Goal: Information Seeking & Learning: Learn about a topic

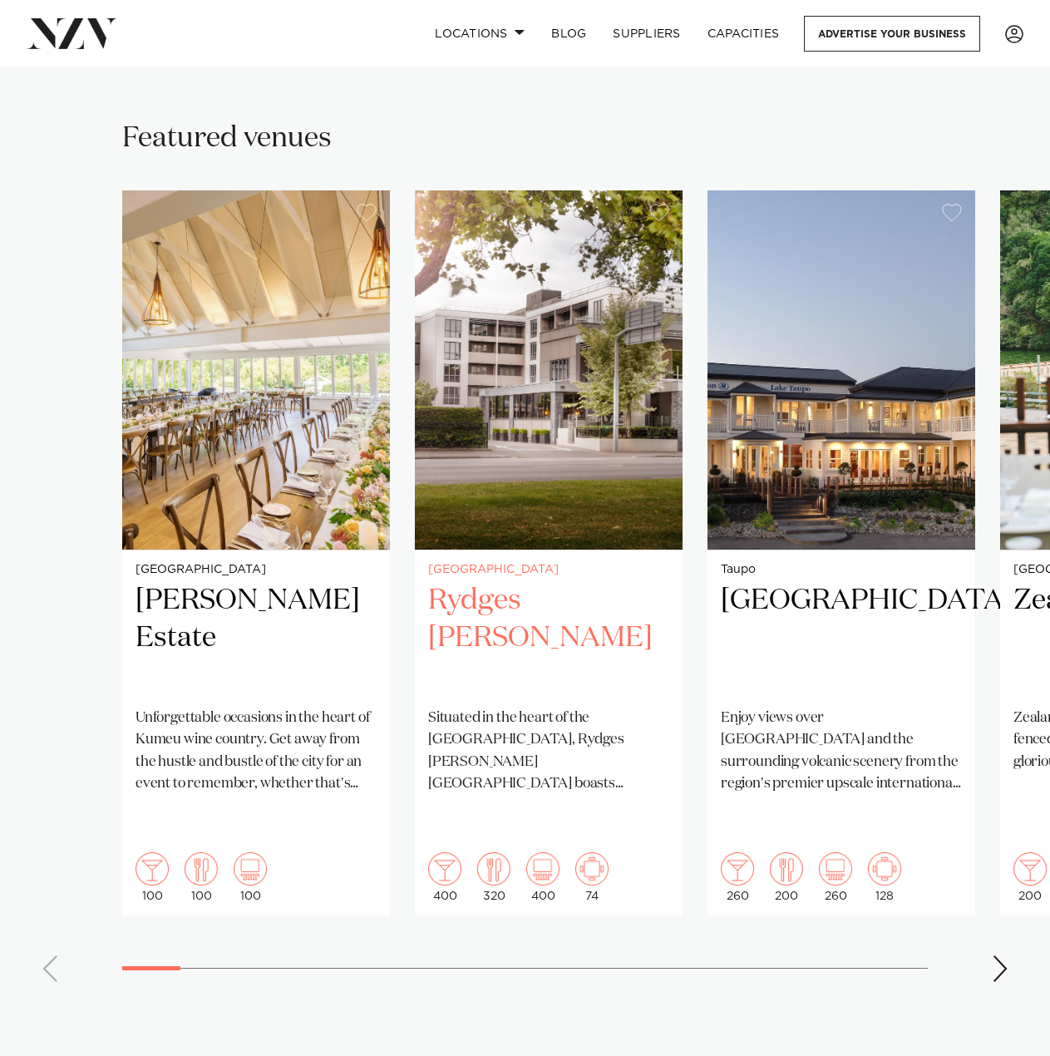
scroll to position [998, 0]
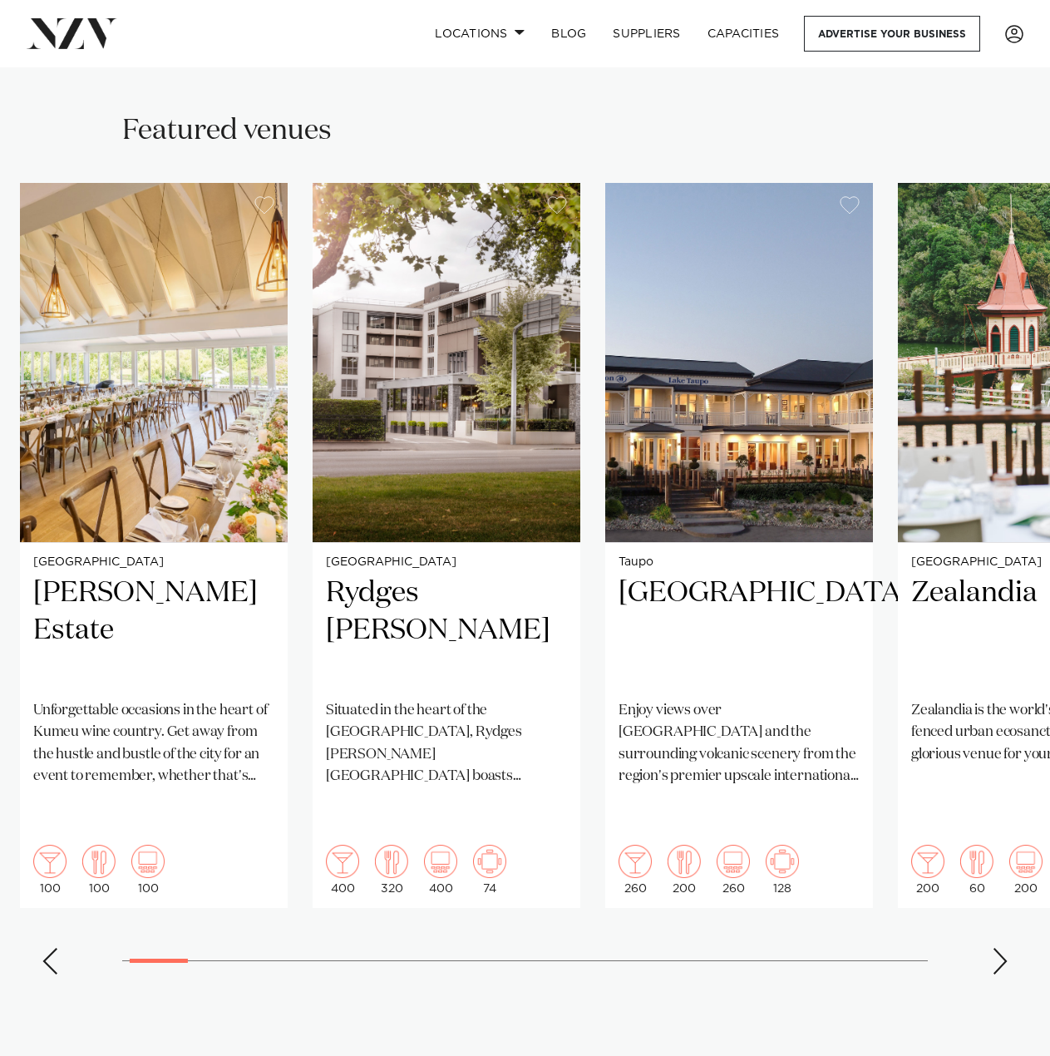
click at [59, 906] on swiper-container "Auckland [PERSON_NAME] Estate Unforgettable occasions in the heart of Kumeu win…" at bounding box center [525, 585] width 1050 height 805
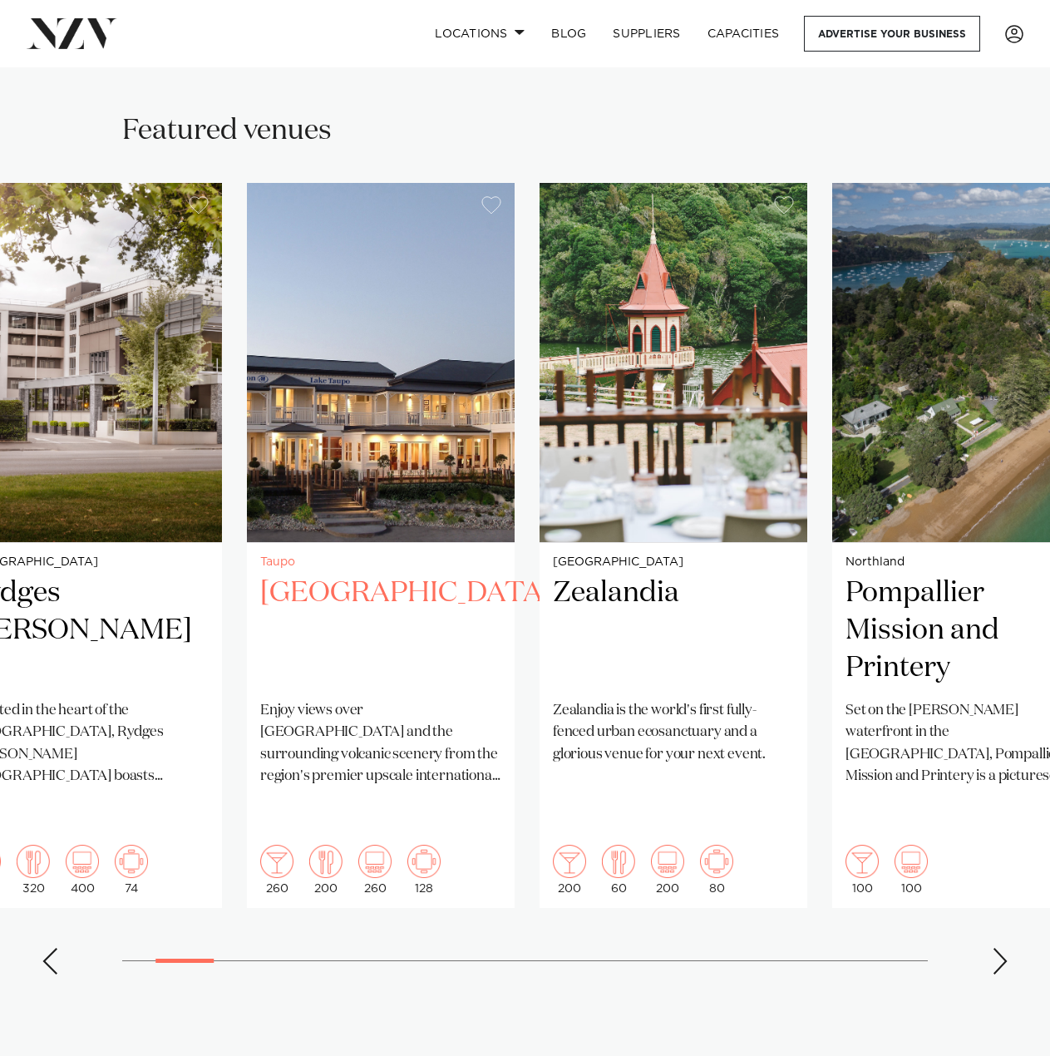
click at [285, 736] on p "Enjoy views over [GEOGRAPHIC_DATA] and the surrounding volcanic scenery from th…" at bounding box center [380, 743] width 241 height 87
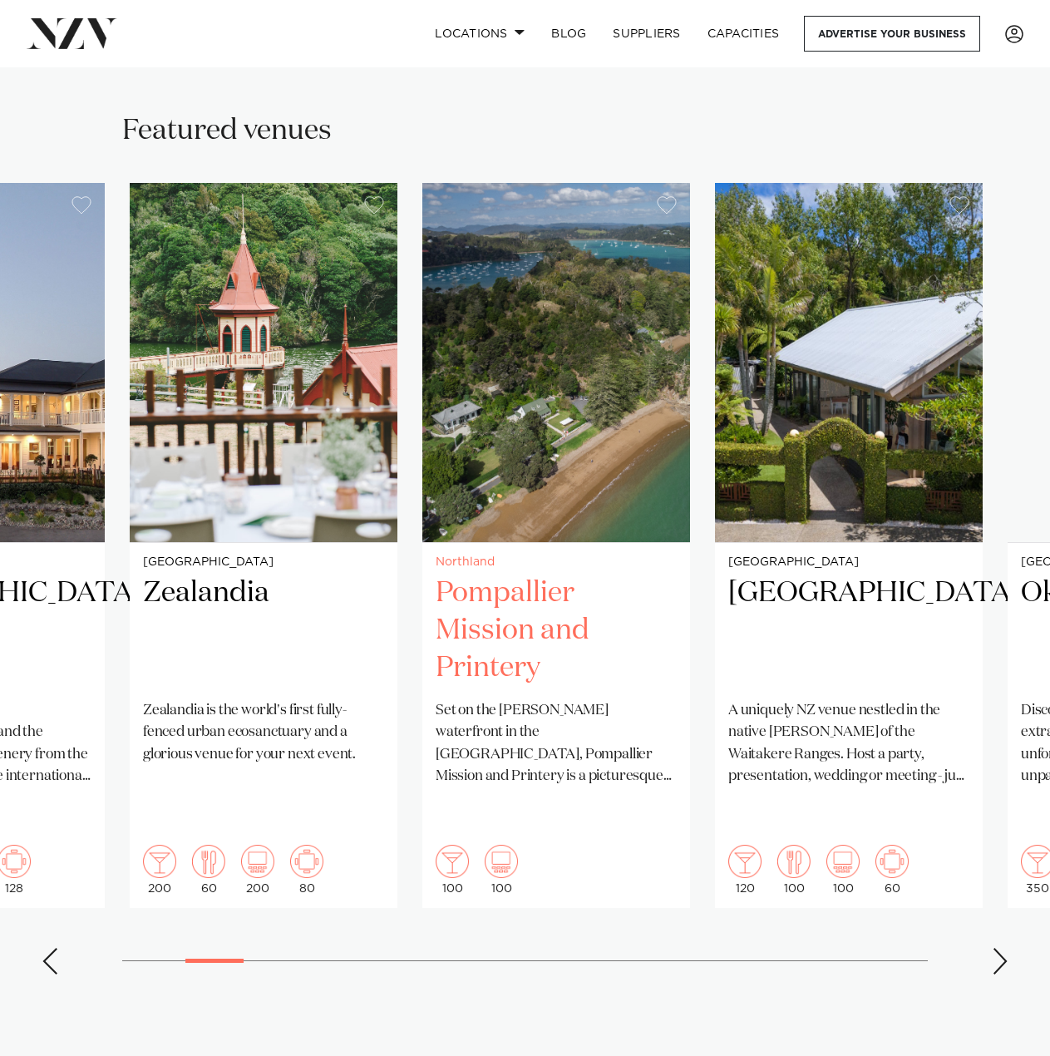
click at [436, 712] on p "Set on the [PERSON_NAME] waterfront in the [GEOGRAPHIC_DATA], Pompallier Missio…" at bounding box center [556, 743] width 241 height 87
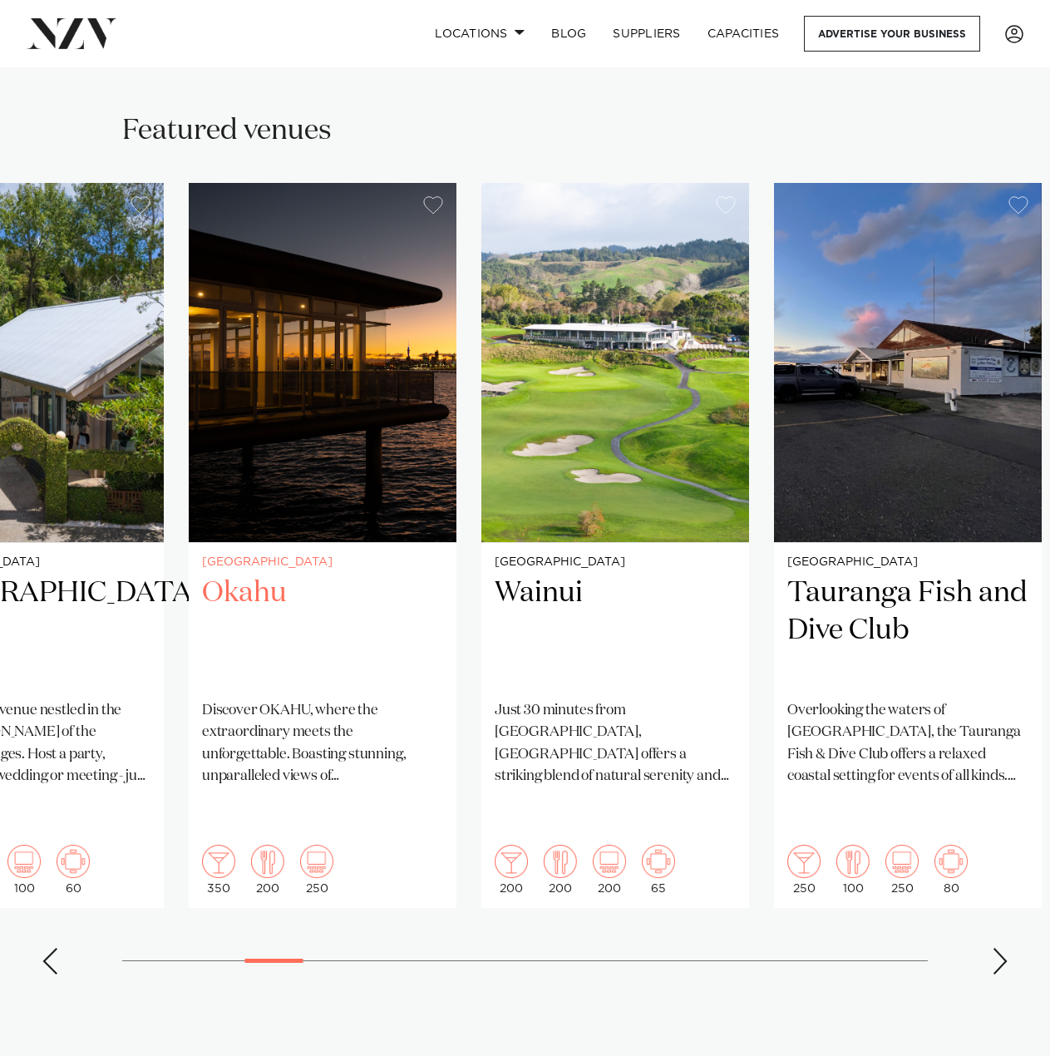
click at [273, 674] on h2 "Okahu" at bounding box center [322, 630] width 241 height 112
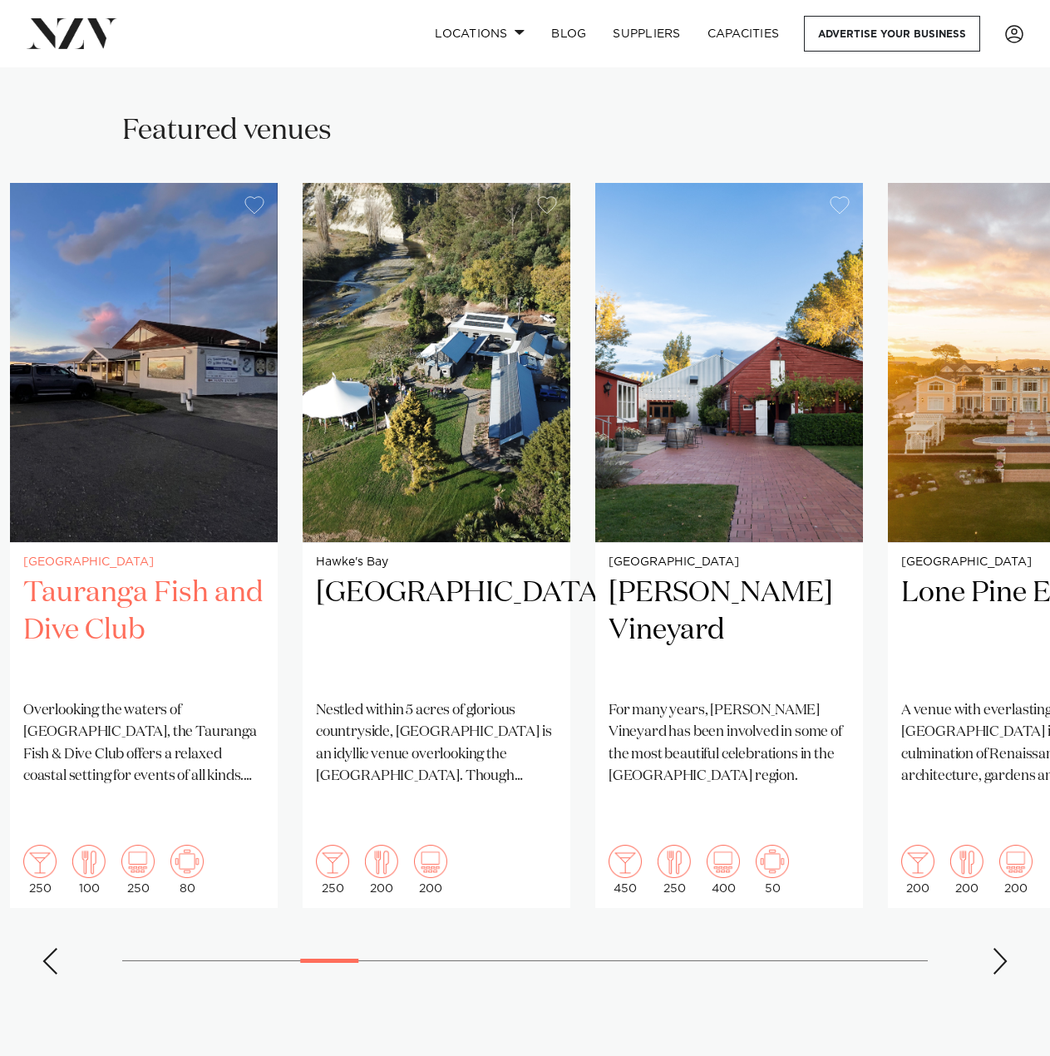
click at [227, 651] on h2 "Tauranga Fish and Dive Club" at bounding box center [143, 630] width 241 height 112
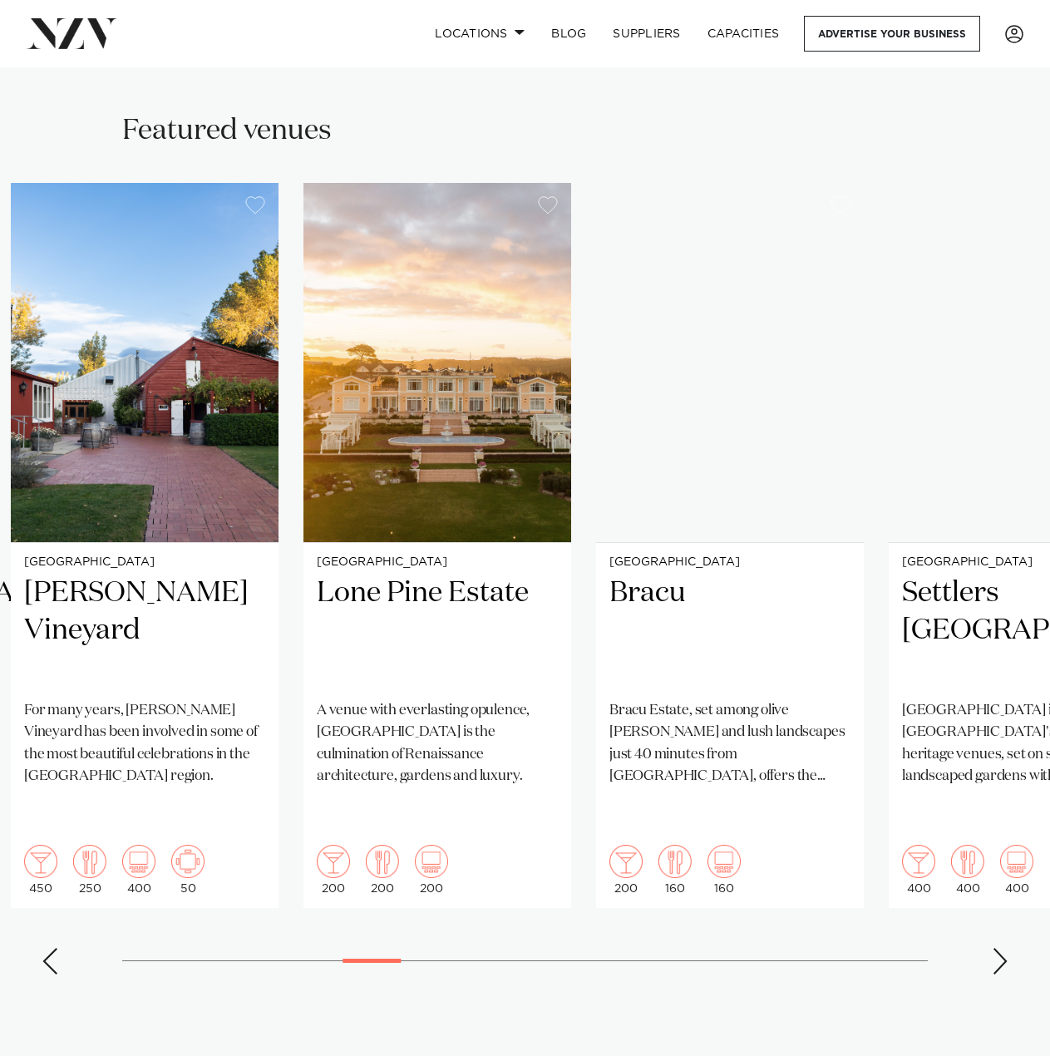
click at [283, 633] on swiper-container "Auckland [PERSON_NAME] Estate Unforgettable occasions in the heart of Kumeu win…" at bounding box center [525, 585] width 1050 height 805
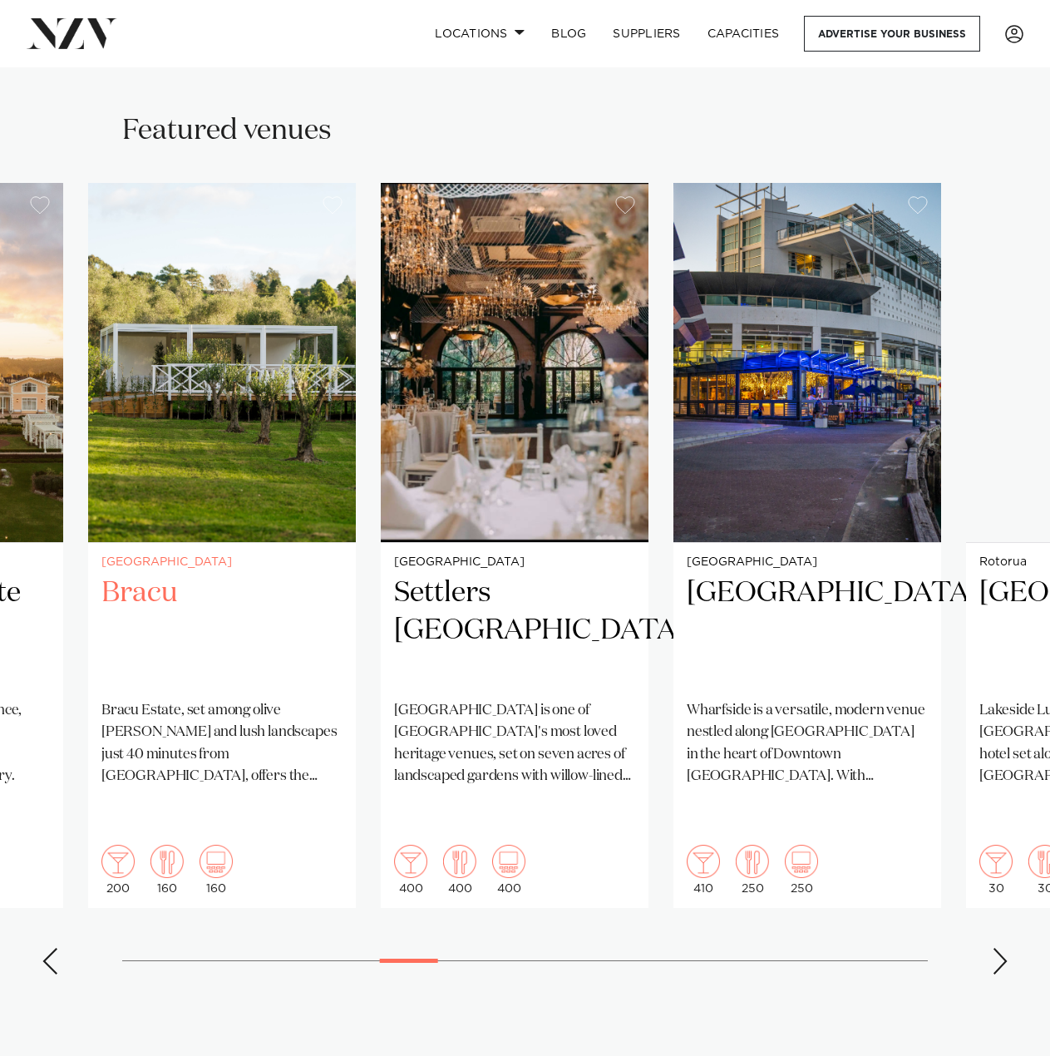
click at [313, 633] on h2 "Bracu" at bounding box center [221, 630] width 241 height 112
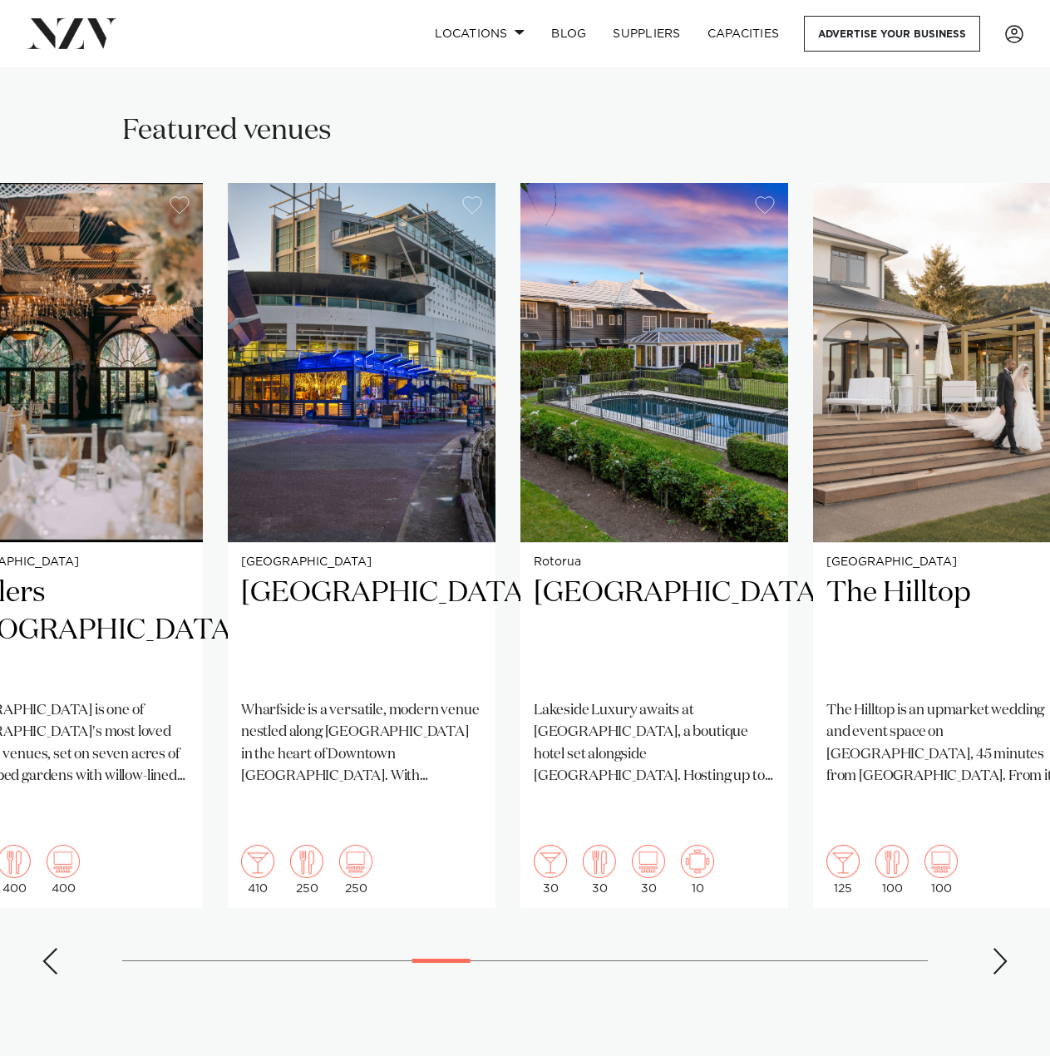
click at [380, 621] on swiper-container "Auckland [PERSON_NAME] Estate Unforgettable occasions in the heart of Kumeu win…" at bounding box center [525, 585] width 1050 height 805
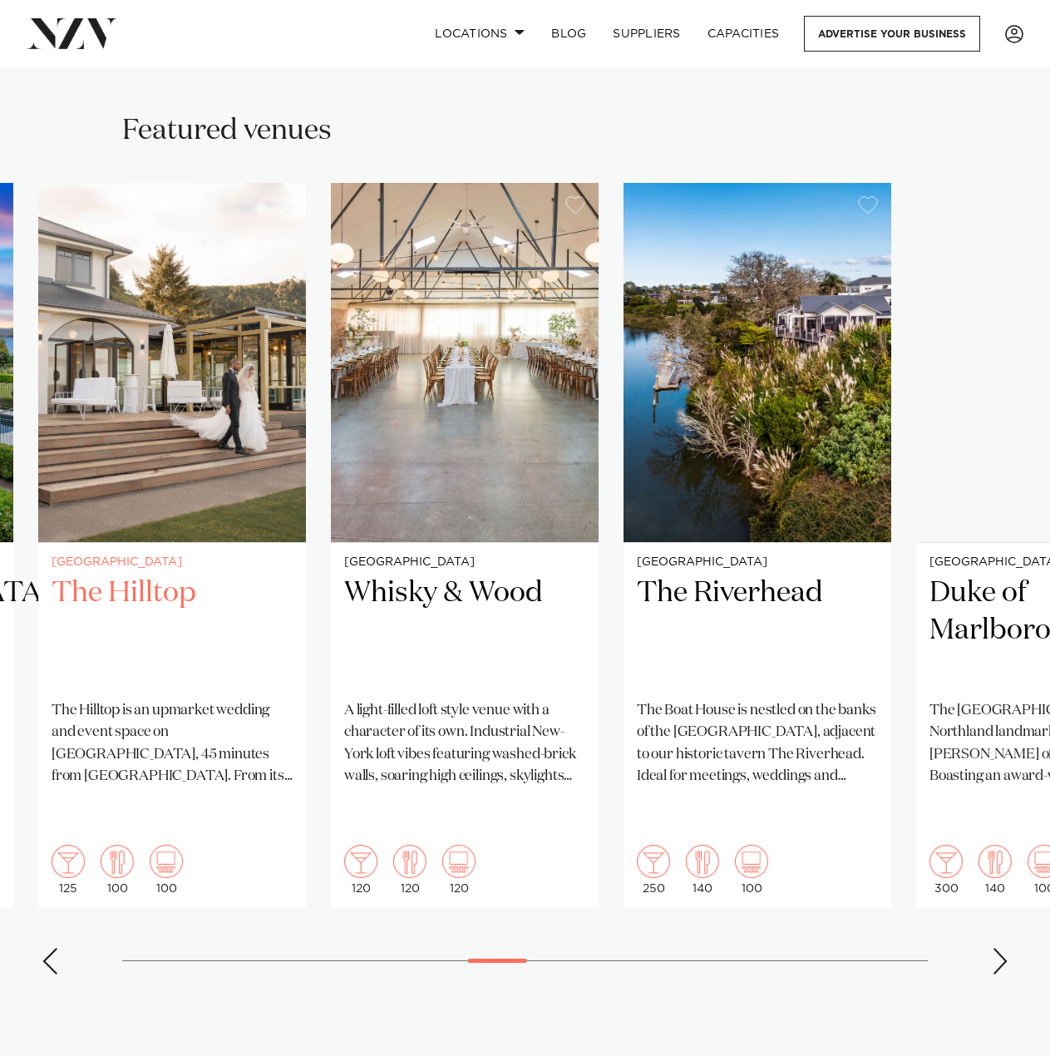
click at [254, 627] on h2 "The Hilltop" at bounding box center [172, 630] width 241 height 112
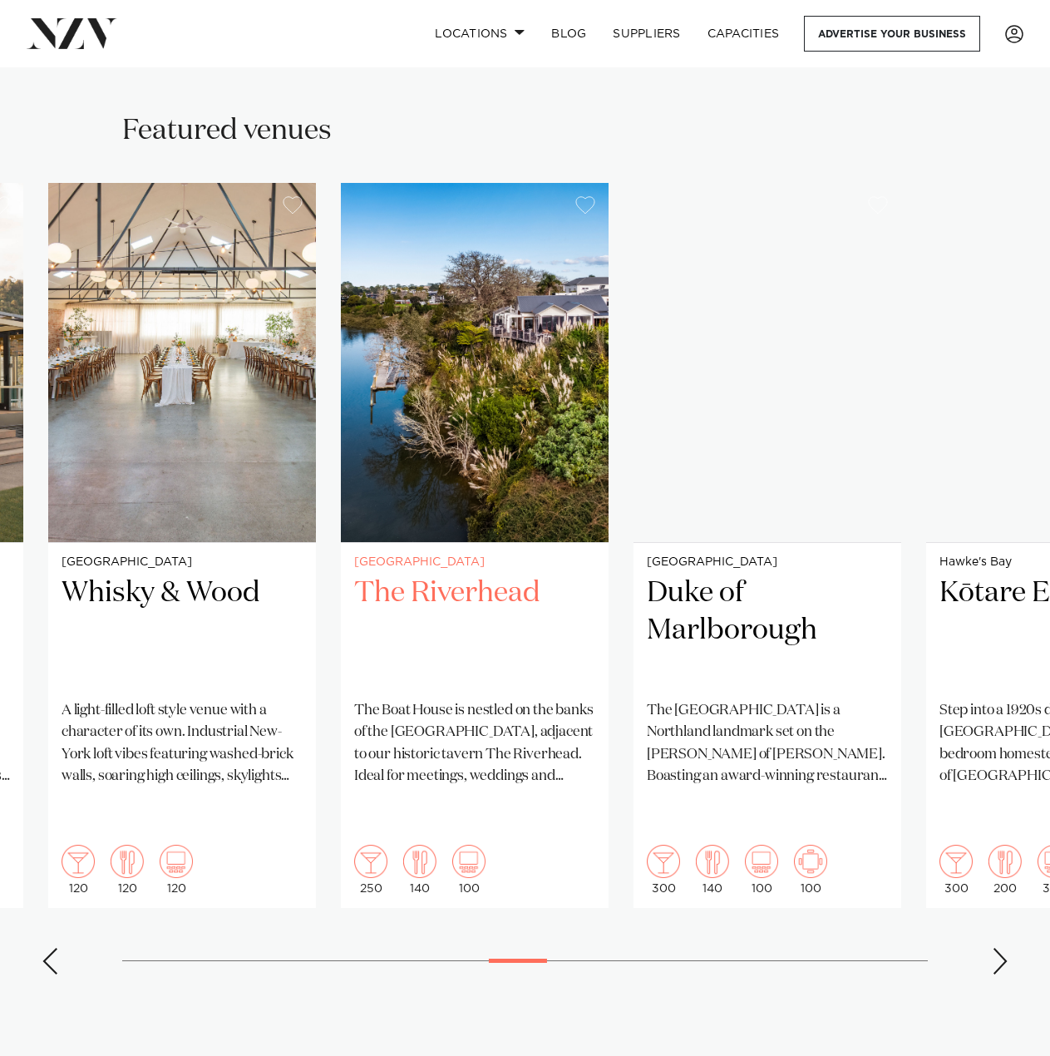
click at [365, 623] on h2 "The Riverhead" at bounding box center [474, 630] width 241 height 112
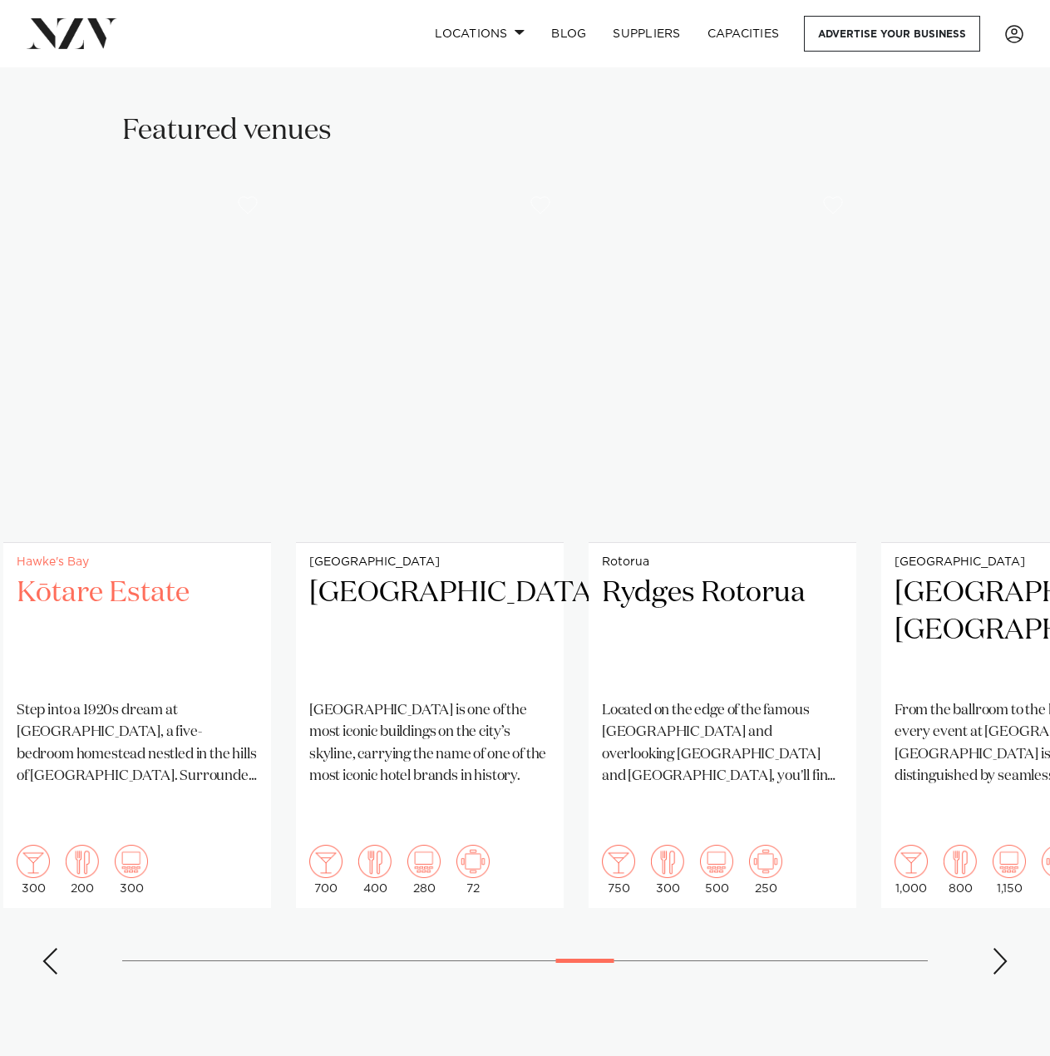
click at [218, 633] on h2 "Kōtare Estate" at bounding box center [137, 630] width 241 height 112
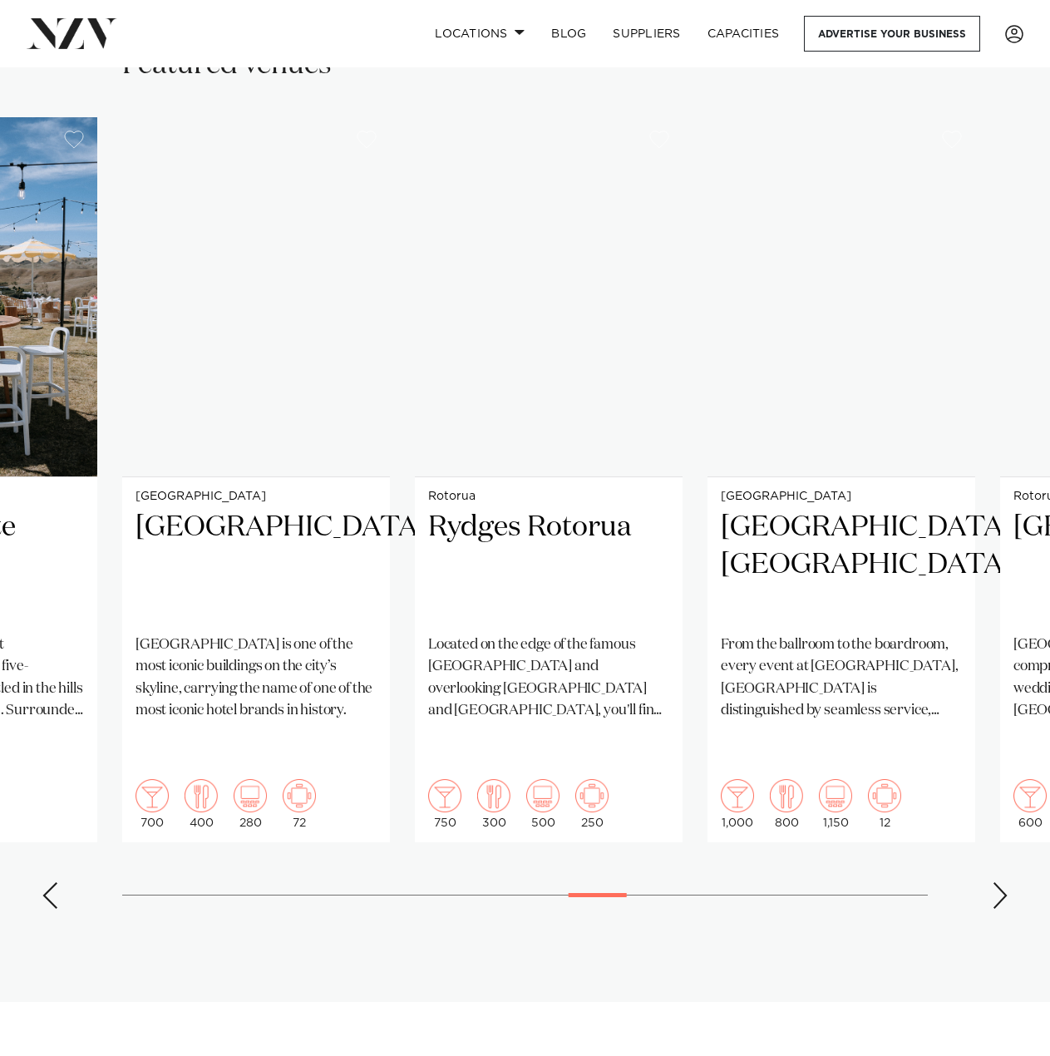
scroll to position [1164, 0]
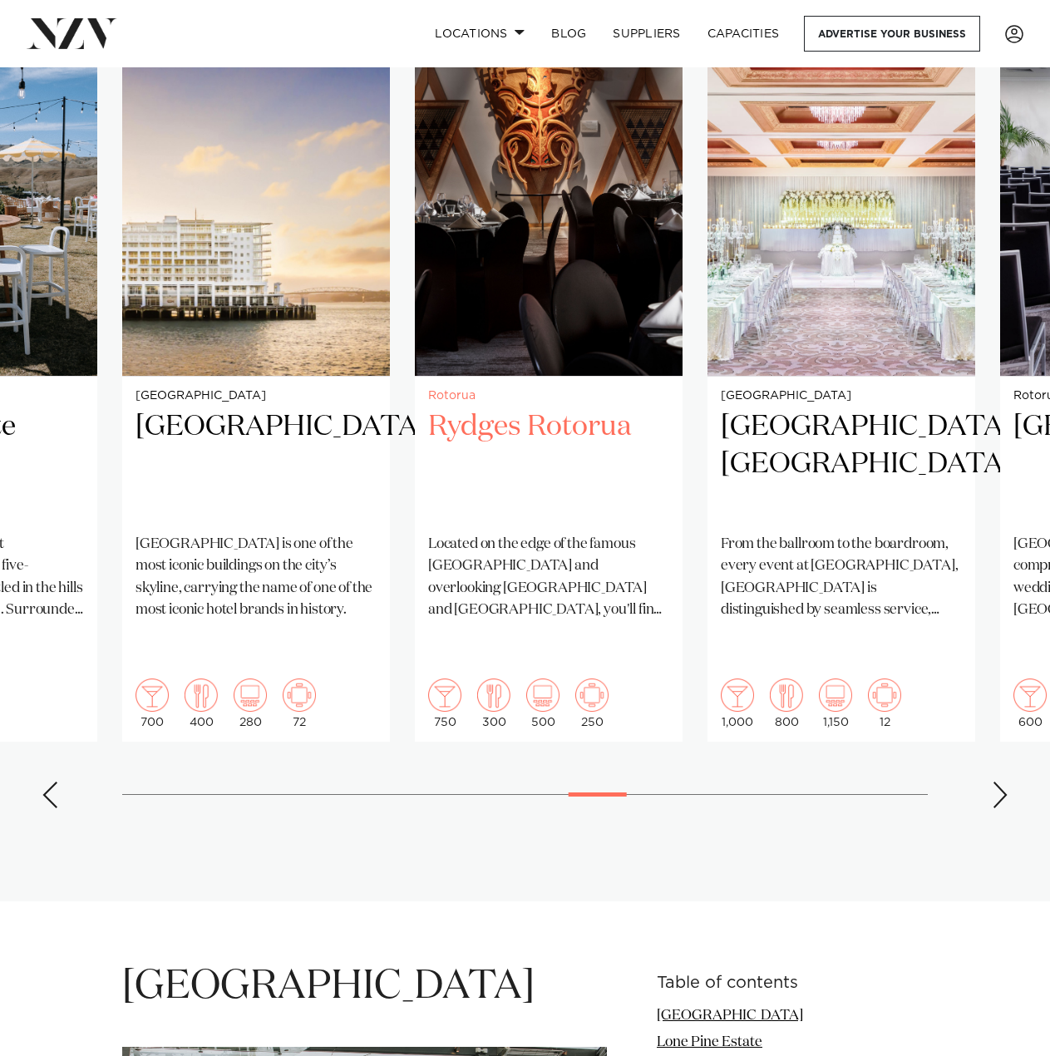
click at [592, 431] on h2 "Rydges Rotorua" at bounding box center [548, 464] width 241 height 112
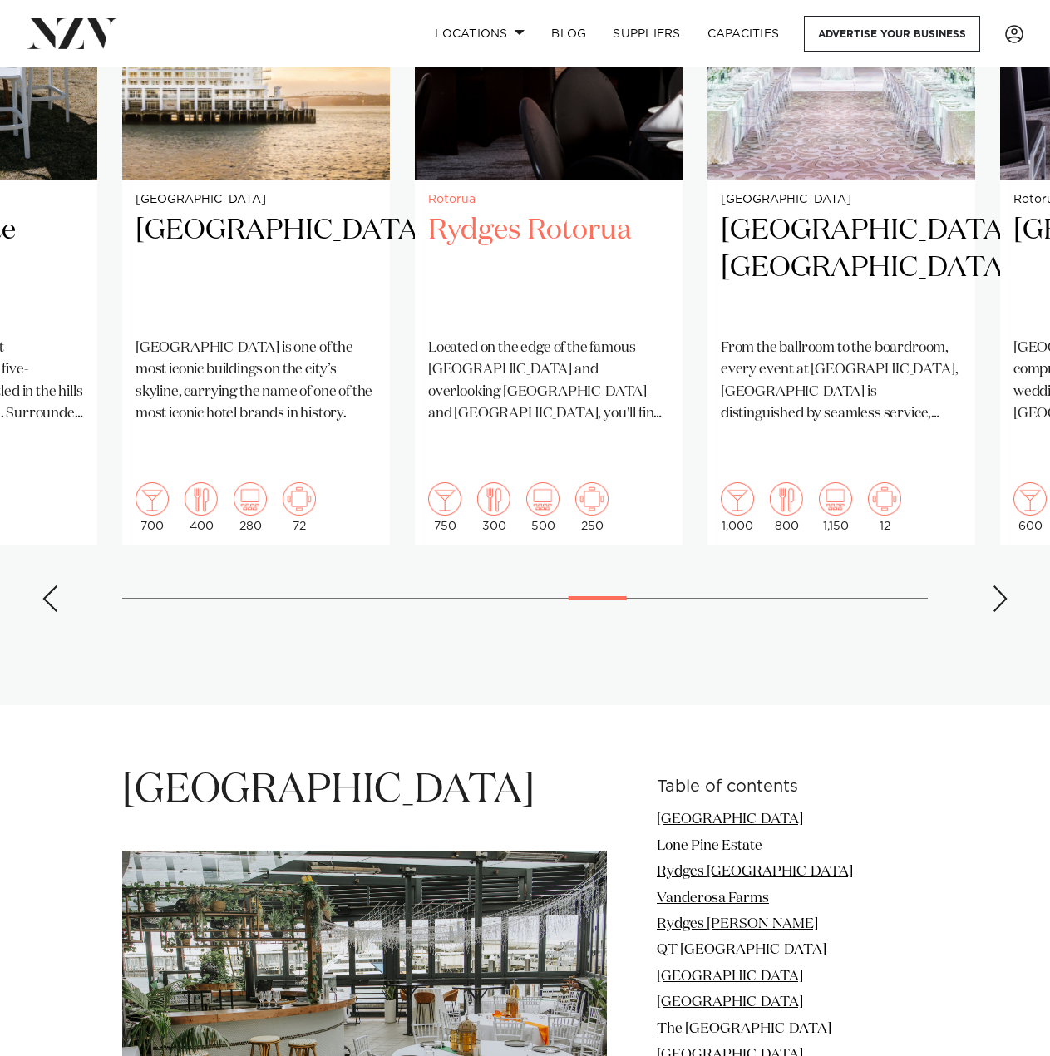
scroll to position [1579, 0]
